Goal: Task Accomplishment & Management: Manage account settings

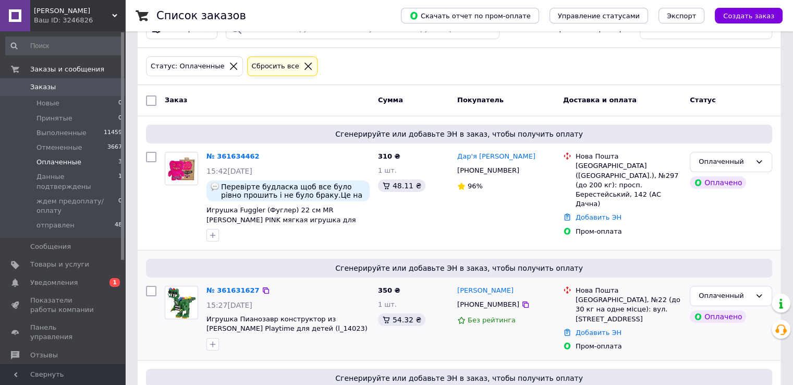
scroll to position [25, 0]
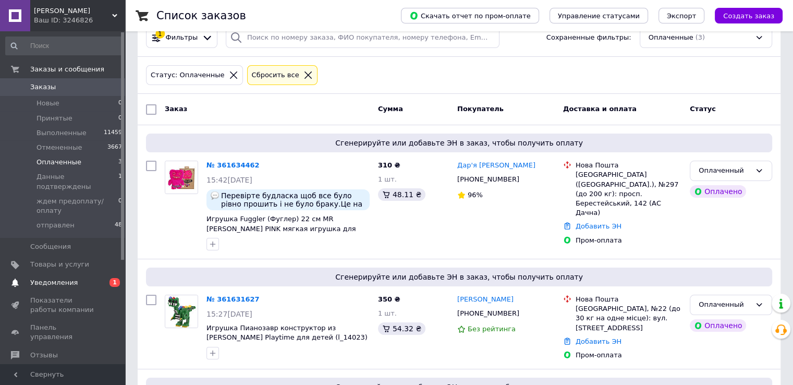
click at [81, 278] on span "Уведомления" at bounding box center [63, 282] width 66 height 9
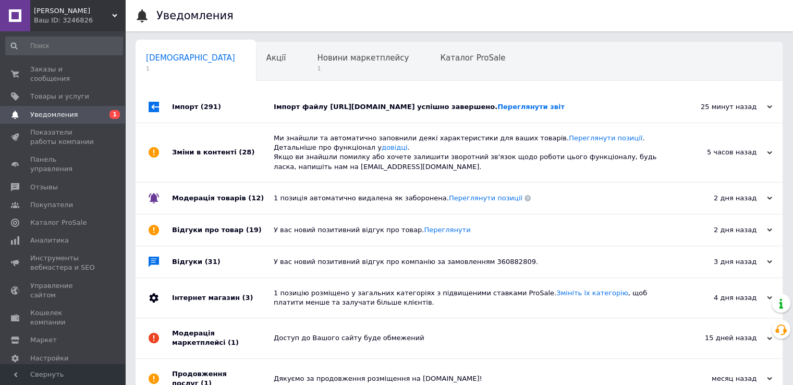
click at [254, 102] on div "Імпорт (291)" at bounding box center [223, 106] width 102 height 31
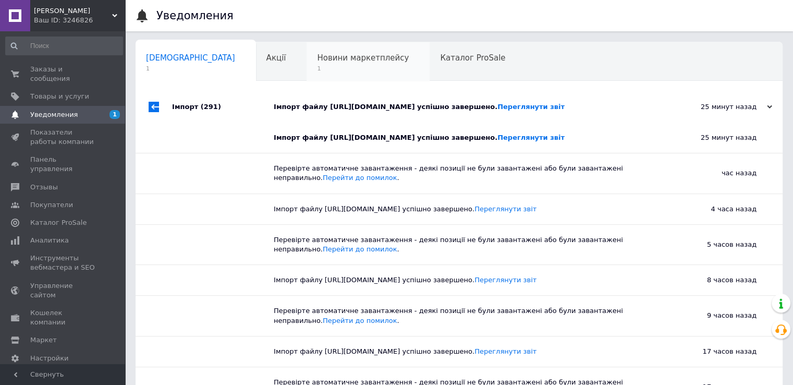
click at [317, 67] on span "1" at bounding box center [363, 69] width 92 height 8
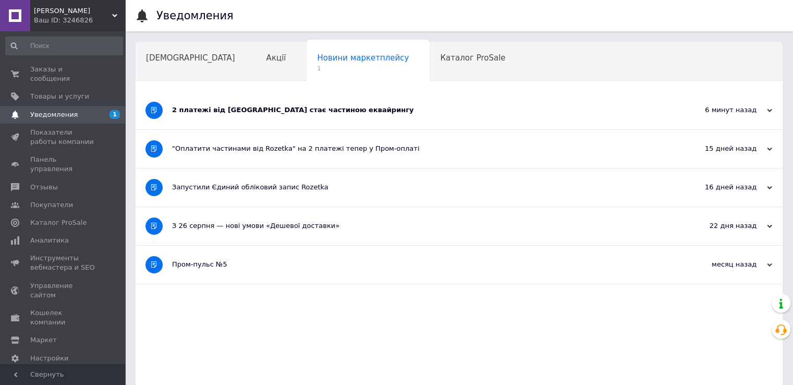
click at [258, 112] on div "2 платежі від Rozetka стає частиною еквайрингу" at bounding box center [420, 109] width 496 height 9
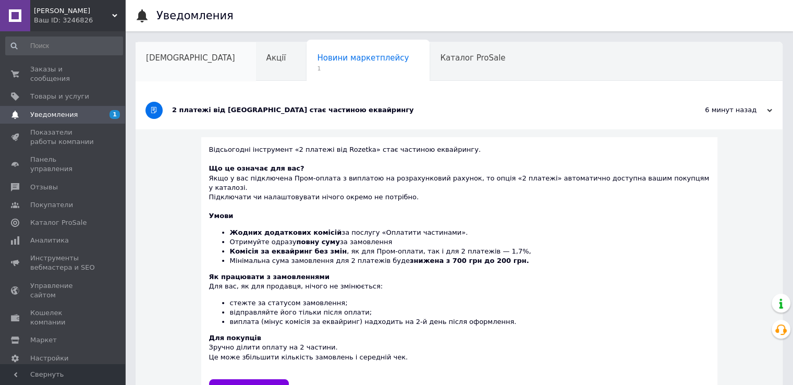
click at [182, 64] on div "Сповіщення" at bounding box center [196, 62] width 121 height 40
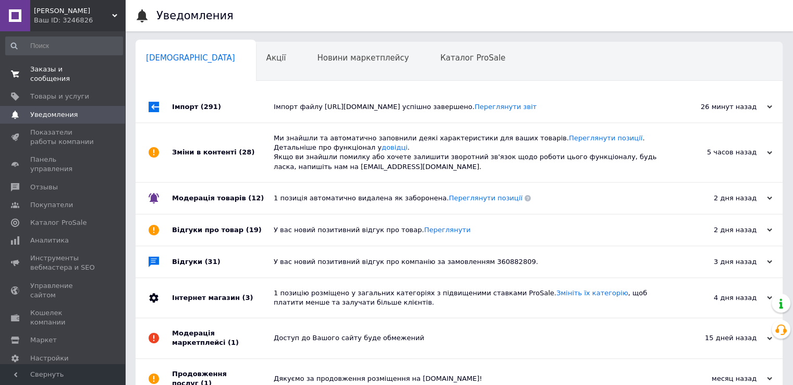
click at [84, 65] on span "Заказы и сообщения" at bounding box center [63, 74] width 66 height 19
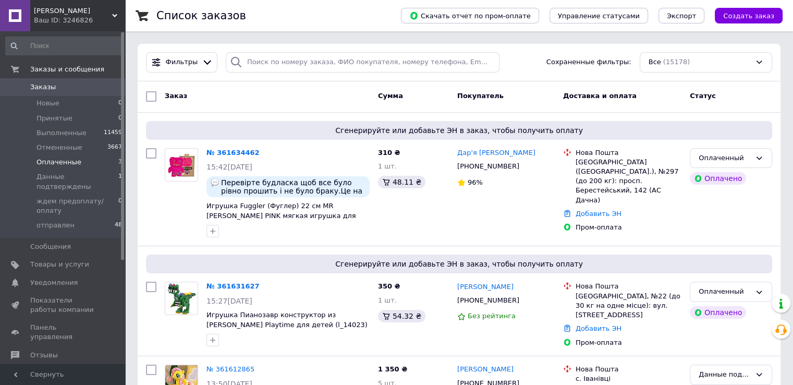
click at [92, 160] on li "Оплаченные 3" at bounding box center [64, 162] width 128 height 15
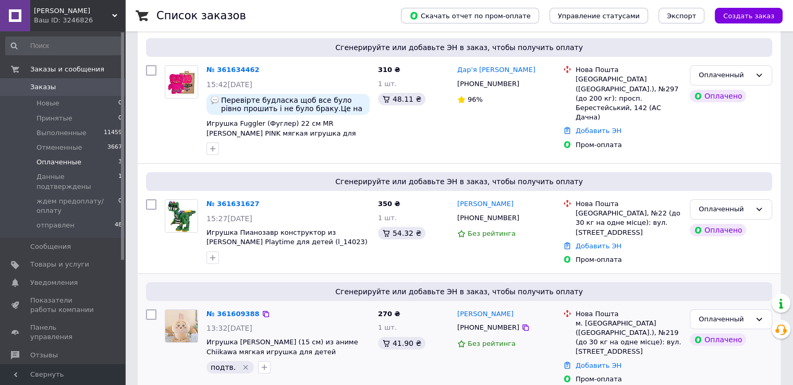
scroll to position [129, 0]
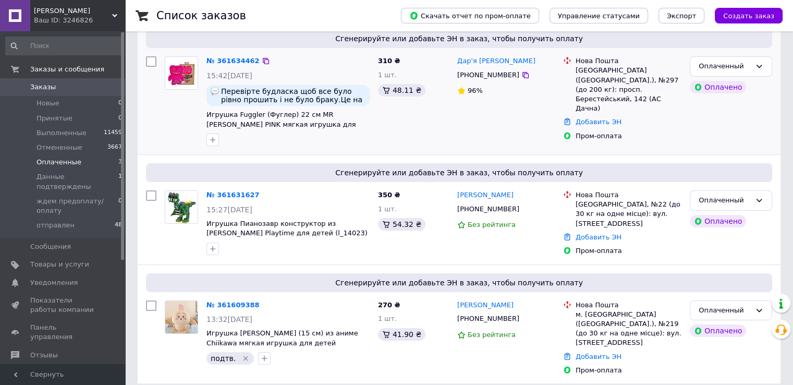
click at [169, 129] on div at bounding box center [182, 101] width 42 height 98
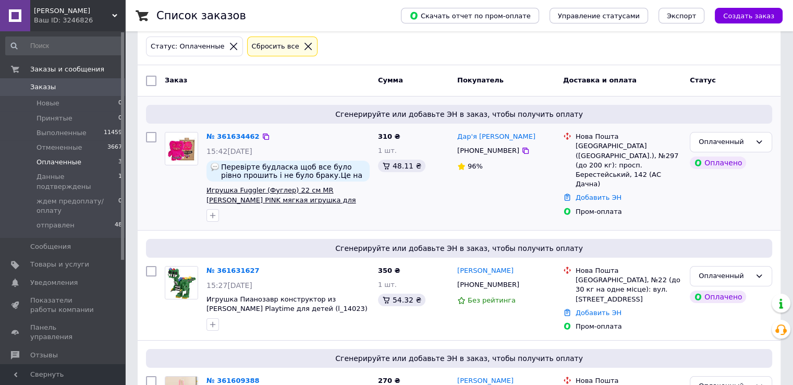
scroll to position [104, 0]
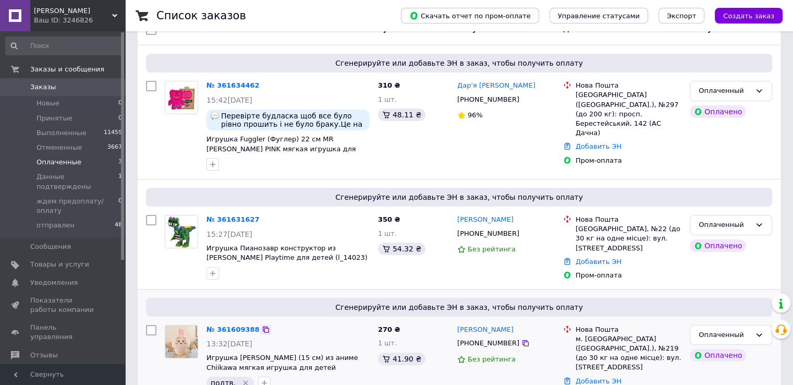
click at [262, 330] on icon at bounding box center [266, 330] width 8 height 8
click at [587, 377] on link "Добавить ЭН" at bounding box center [599, 381] width 46 height 8
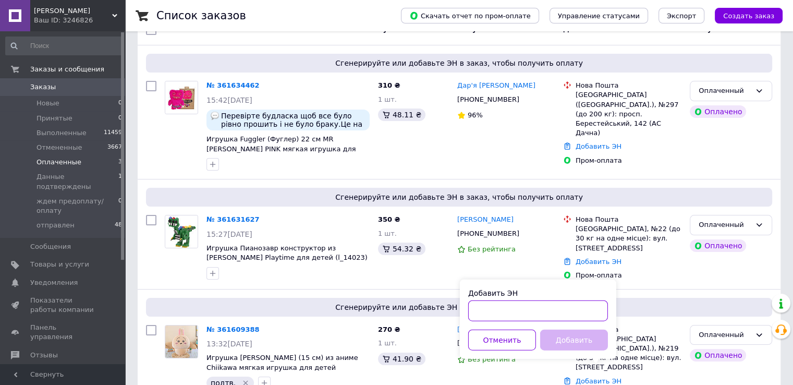
paste input "20451247216203"
click at [563, 311] on input "20451247216203" at bounding box center [538, 310] width 140 height 21
type input "20451247216203"
click at [593, 343] on button "Добавить" at bounding box center [574, 340] width 68 height 21
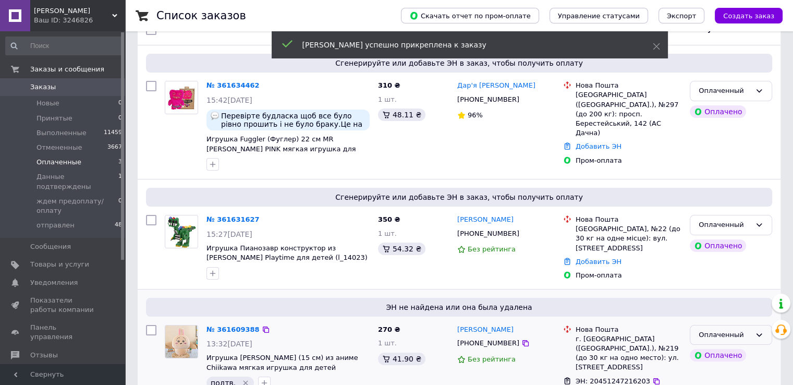
click at [747, 334] on div "Оплаченный" at bounding box center [725, 335] width 52 height 11
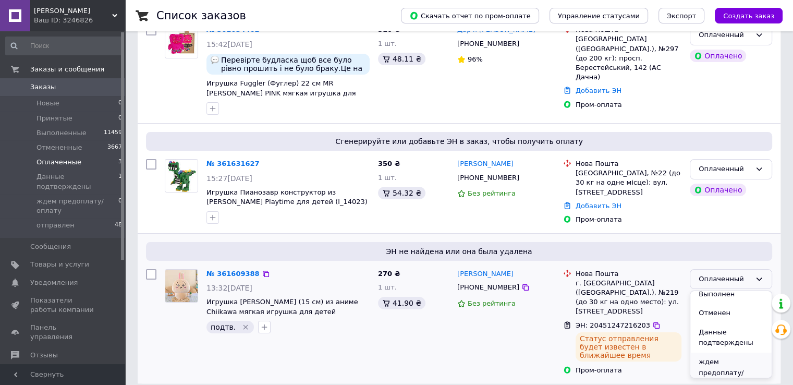
scroll to position [49, 0]
click at [719, 370] on li "отправлен" at bounding box center [731, 379] width 81 height 19
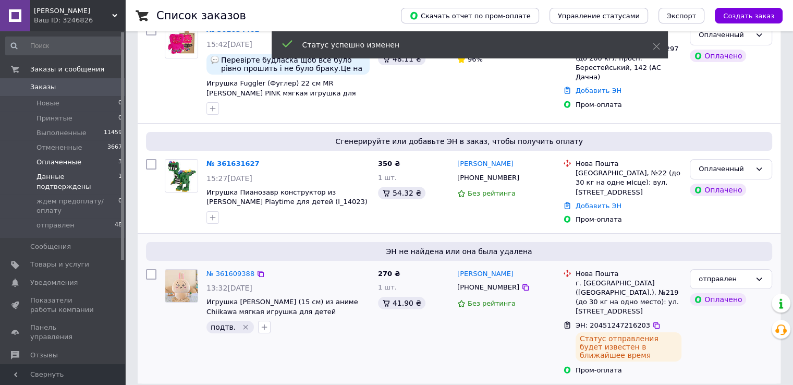
click at [98, 176] on span "Данные подтверждены" at bounding box center [78, 181] width 82 height 19
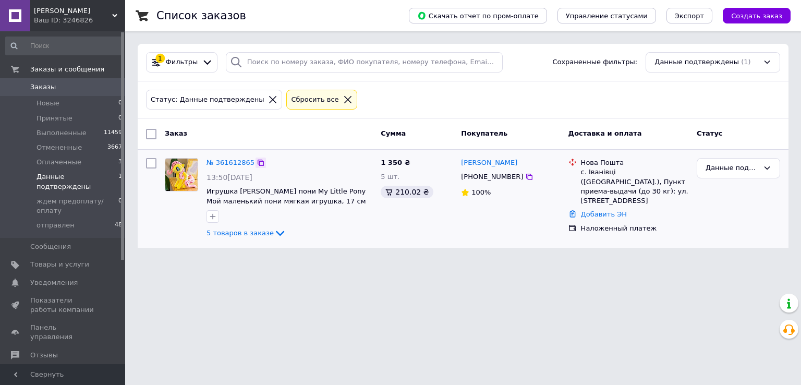
click at [257, 163] on icon at bounding box center [261, 163] width 8 height 8
click at [598, 209] on div "Добавить ЭН" at bounding box center [635, 215] width 112 height 14
click at [599, 210] on link "Добавить ЭН" at bounding box center [604, 214] width 46 height 8
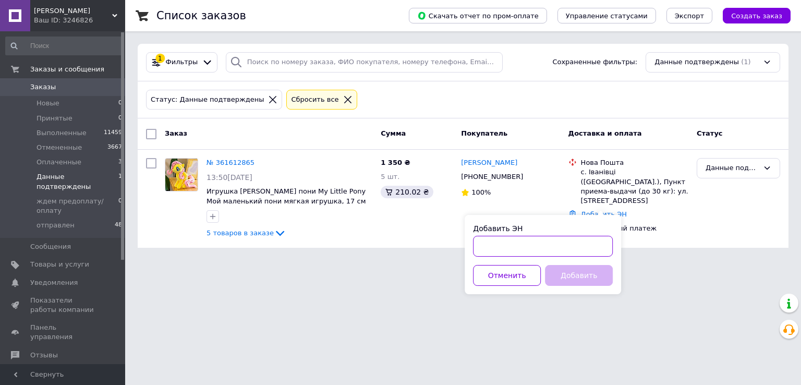
click at [582, 248] on input "Добавить ЭН" at bounding box center [543, 246] width 140 height 21
paste input "20451247207290"
type input "20451247207290"
click at [581, 276] on button "Добавить" at bounding box center [579, 275] width 68 height 21
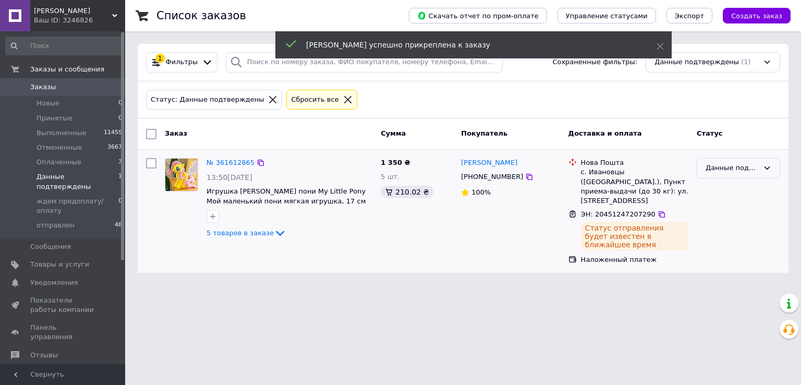
click at [727, 165] on div "Данные подтверждены" at bounding box center [732, 168] width 53 height 11
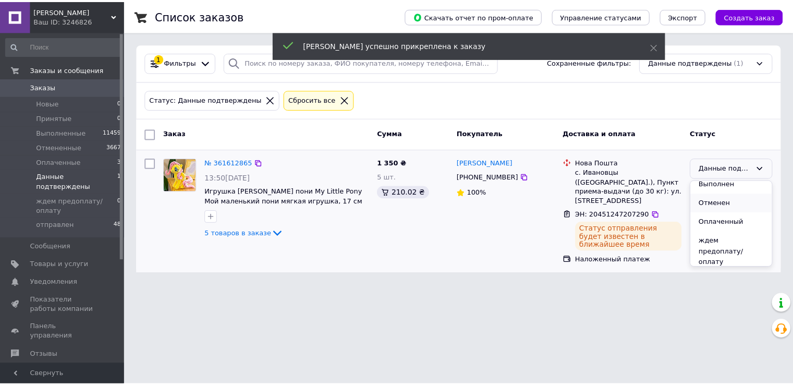
scroll to position [39, 0]
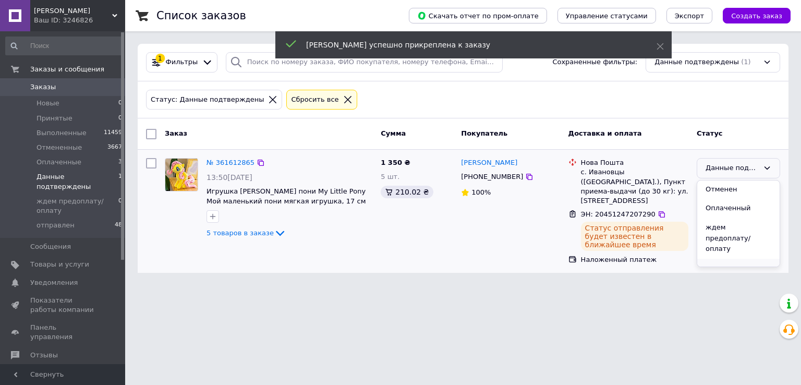
click at [714, 259] on li "отправлен" at bounding box center [739, 268] width 82 height 19
click at [95, 162] on li "Оплаченные 3" at bounding box center [64, 162] width 128 height 15
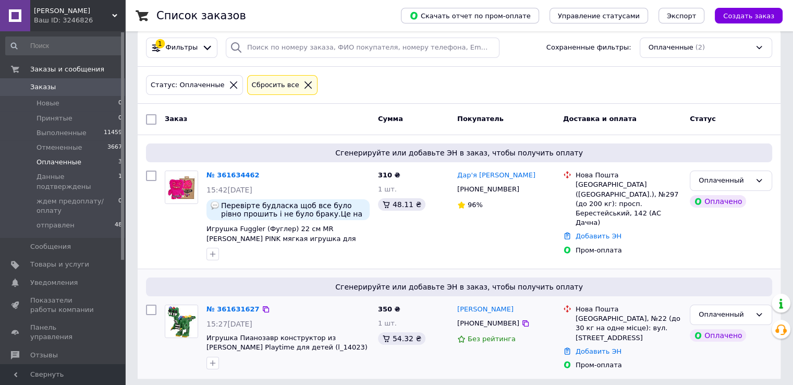
scroll to position [19, 0]
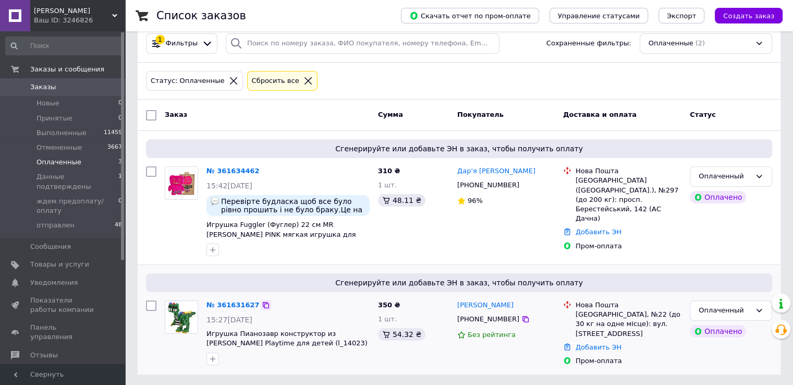
click at [262, 303] on icon at bounding box center [266, 305] width 8 height 8
click at [213, 357] on icon "button" at bounding box center [213, 359] width 6 height 6
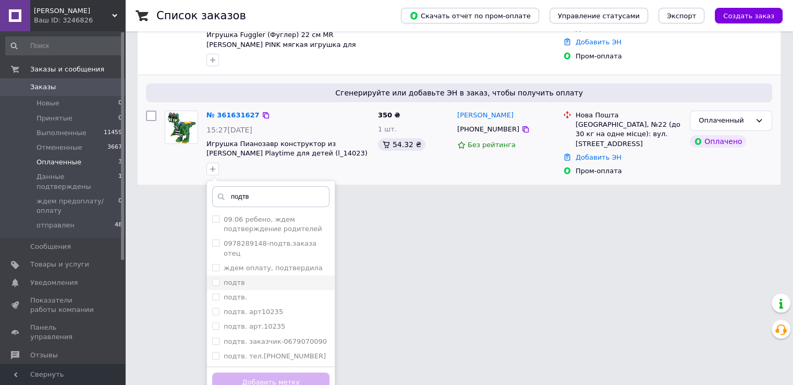
scroll to position [211, 0]
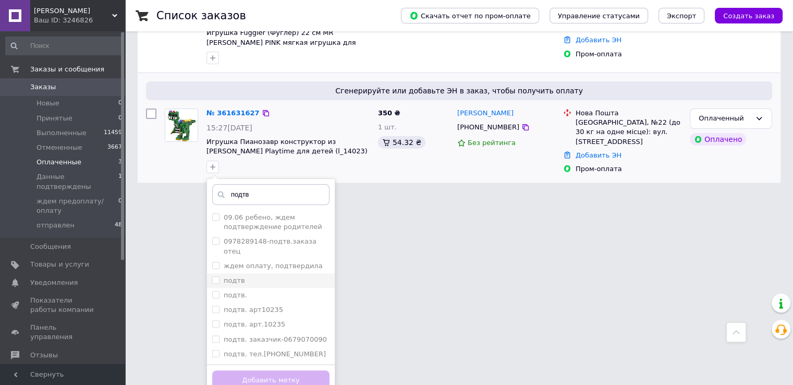
type input "подтв"
click at [288, 276] on div "подтв" at bounding box center [270, 280] width 117 height 9
checkbox input "true"
click at [307, 370] on button "Добавить метку" at bounding box center [270, 380] width 117 height 20
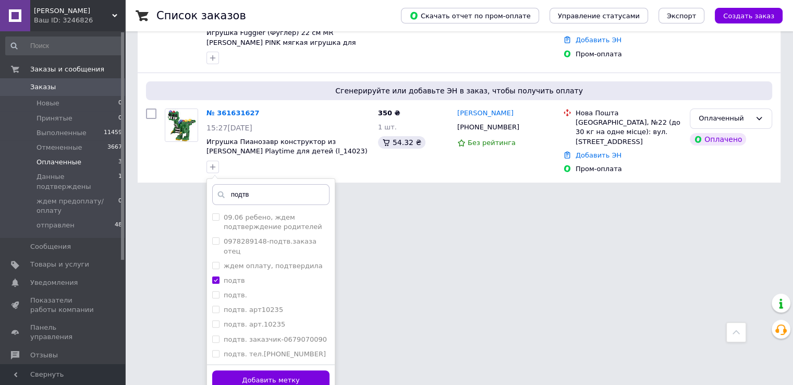
scroll to position [19, 0]
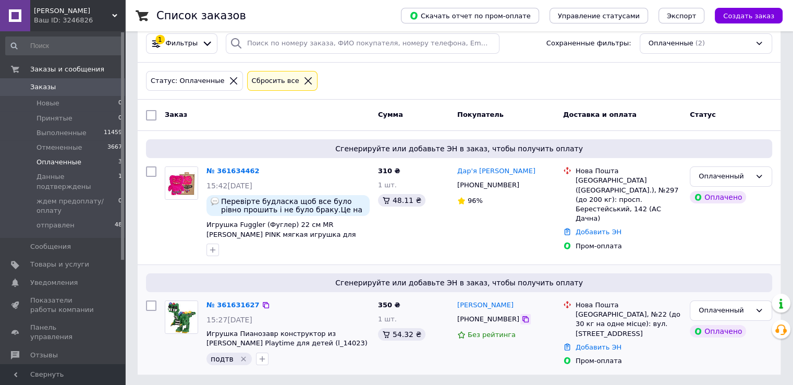
click at [522, 315] on icon at bounding box center [526, 319] width 8 height 8
click at [140, 248] on div "Сгенерируйте или добавьте ЭН в заказ, чтобы получить оплату № 361634462 15:42, …" at bounding box center [459, 198] width 643 height 134
click at [262, 306] on icon at bounding box center [266, 305] width 8 height 8
click at [158, 241] on div at bounding box center [151, 211] width 19 height 98
click at [262, 167] on icon at bounding box center [266, 171] width 8 height 8
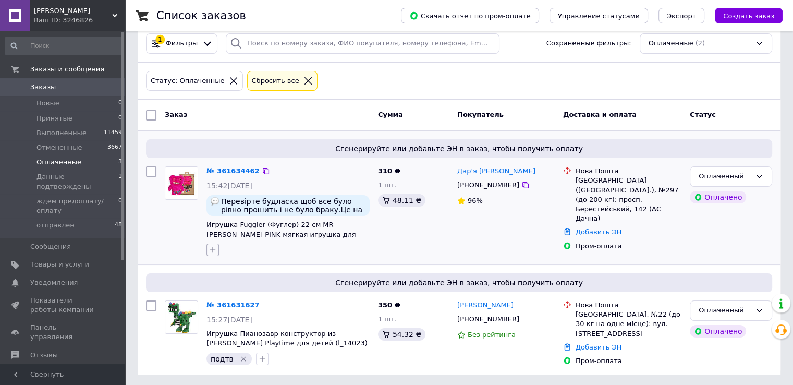
click at [213, 247] on icon "button" at bounding box center [213, 250] width 8 height 8
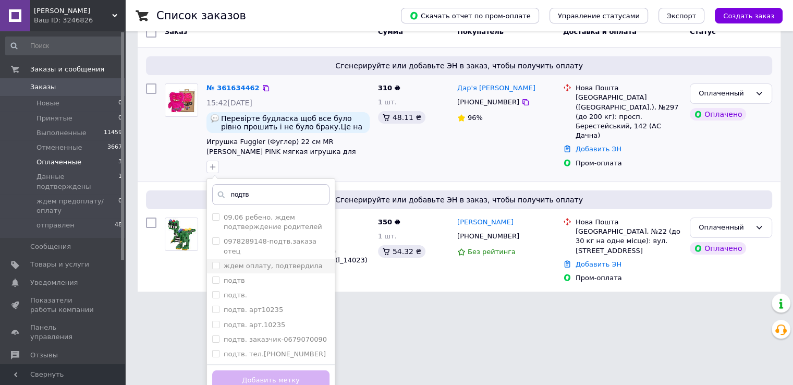
scroll to position [102, 0]
type input "подтв"
click at [234, 276] on label "подтв" at bounding box center [234, 280] width 21 height 8
checkbox input "true"
click at [289, 370] on button "Добавить метку" at bounding box center [270, 380] width 117 height 20
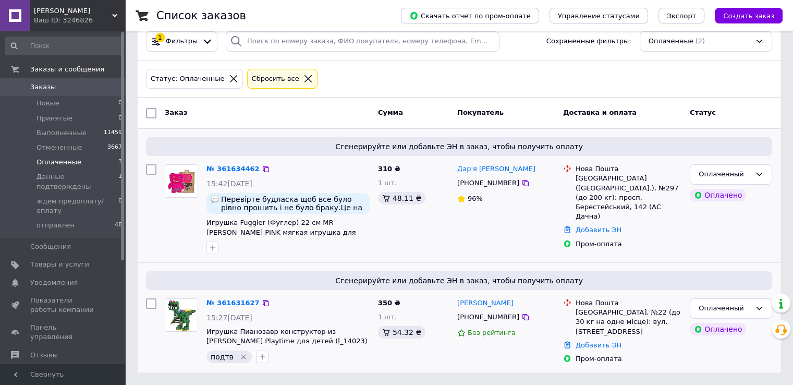
scroll to position [19, 0]
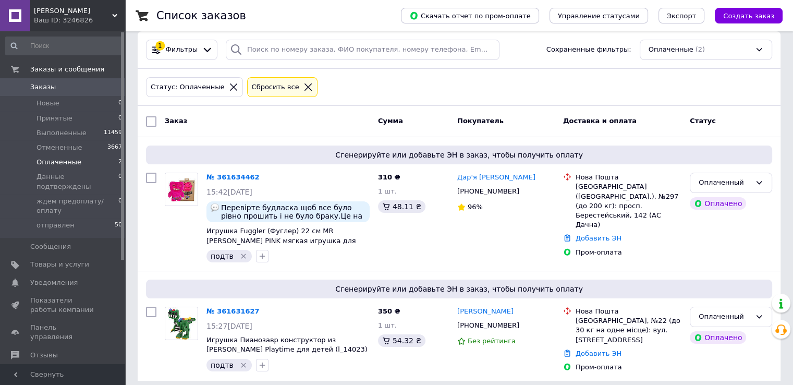
scroll to position [19, 0]
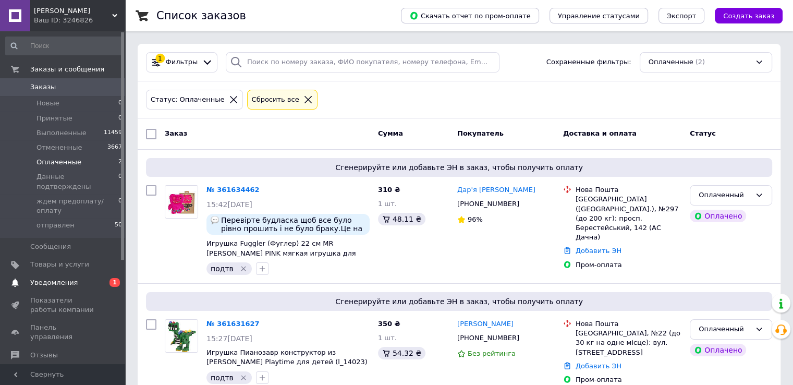
click at [71, 278] on span "Уведомления" at bounding box center [53, 282] width 47 height 9
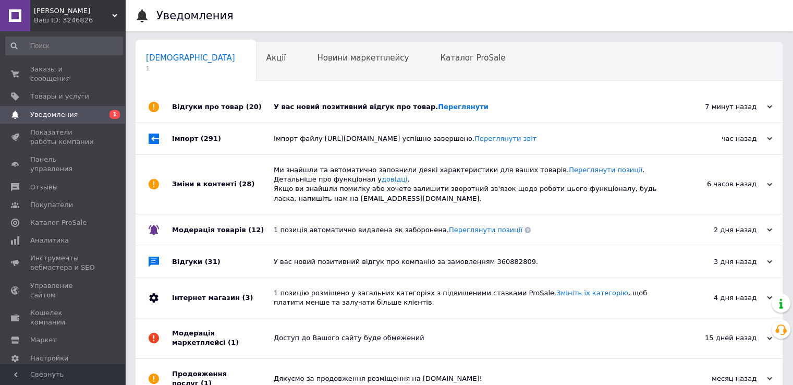
click at [264, 117] on div "Відгуки про товар (20)" at bounding box center [223, 106] width 102 height 31
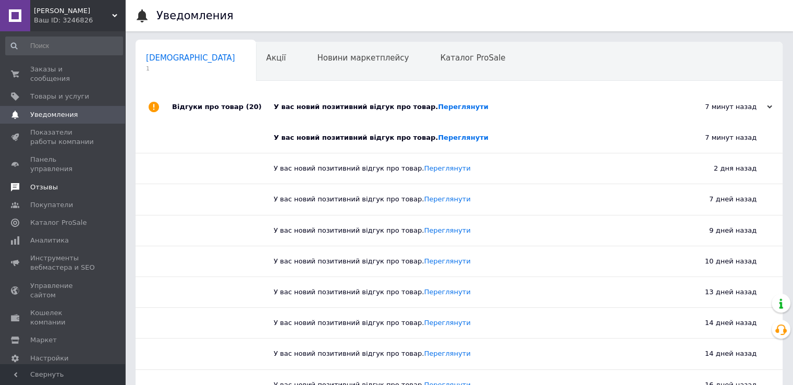
click at [65, 183] on span "Отзывы" at bounding box center [63, 187] width 66 height 9
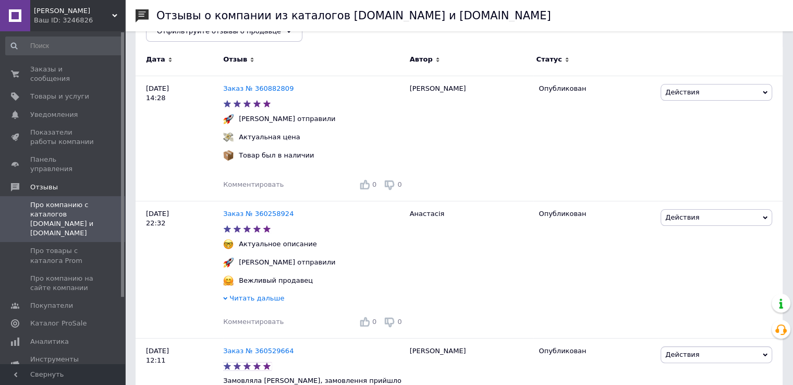
scroll to position [157, 0]
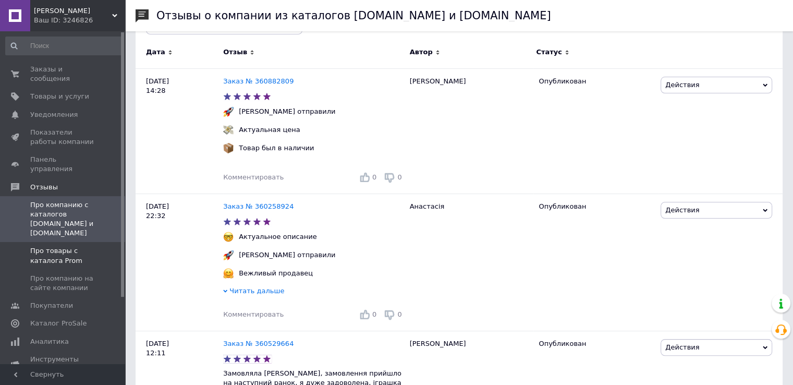
click at [75, 246] on span "Про товары с каталога Prom" at bounding box center [63, 255] width 66 height 19
